Goal: Find specific page/section: Find specific page/section

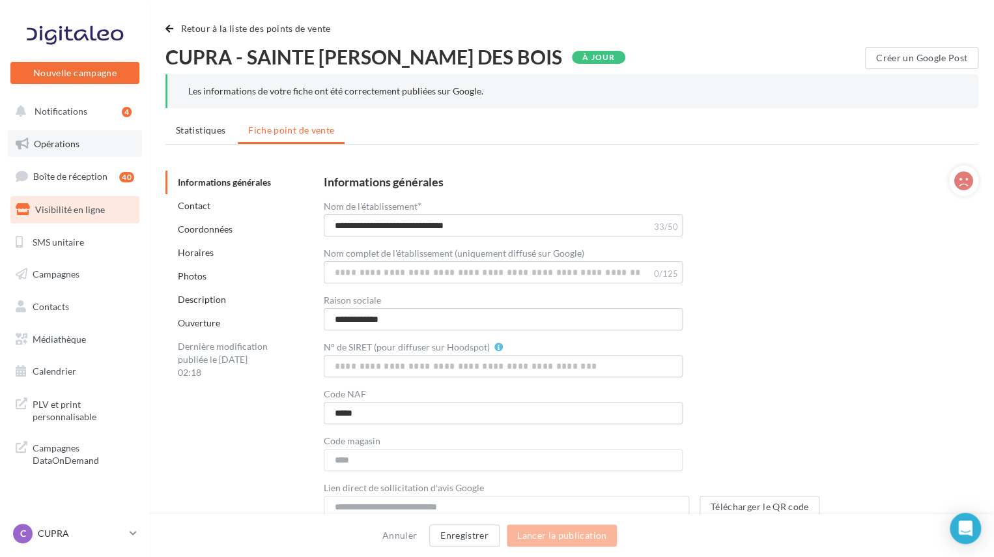
click at [61, 148] on span "Opérations" at bounding box center [57, 143] width 46 height 11
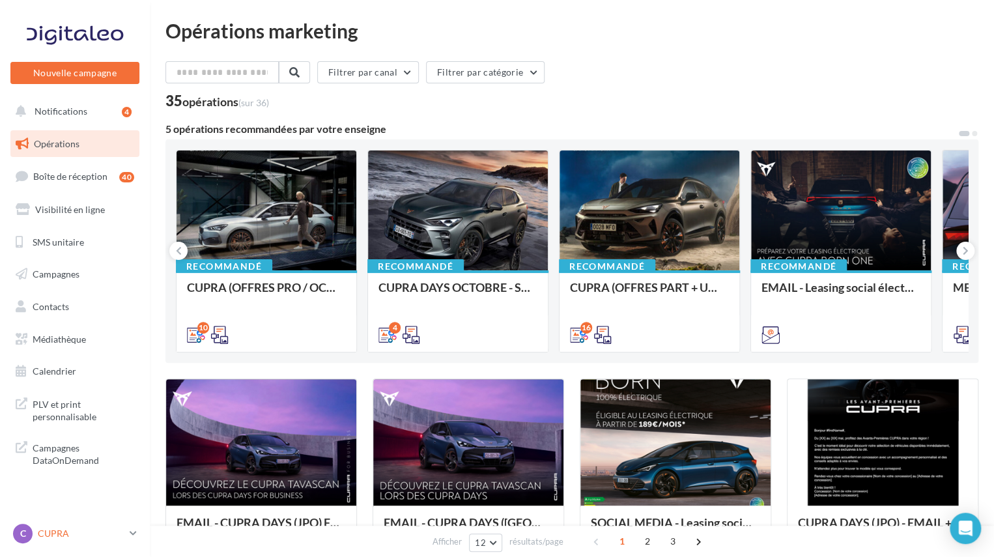
click at [80, 532] on p "CUPRA" at bounding box center [81, 533] width 87 height 13
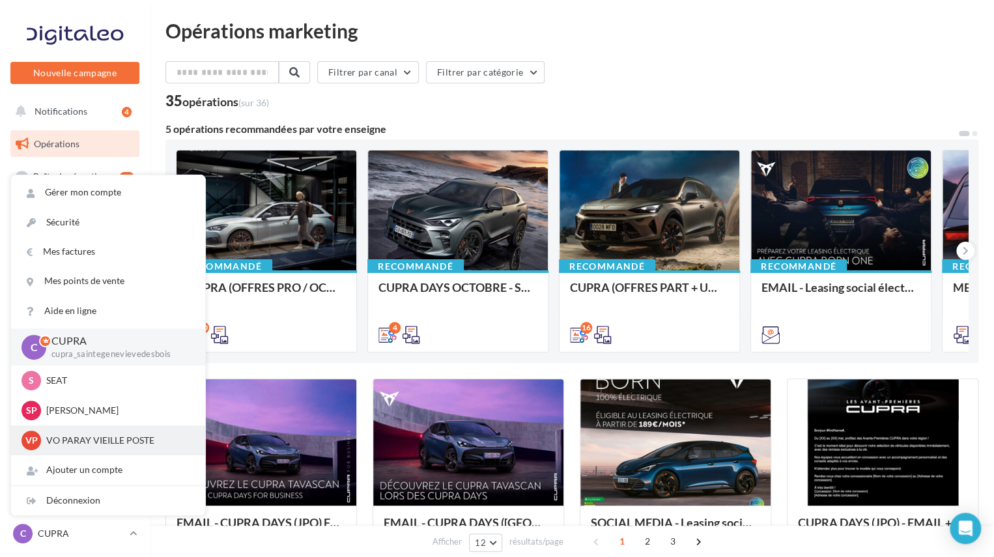
click at [86, 448] on div "VP VO PARAY VIEILLE POSTE vocupra-deel-91550" at bounding box center [108, 441] width 173 height 20
